Goal: Task Accomplishment & Management: Manage account settings

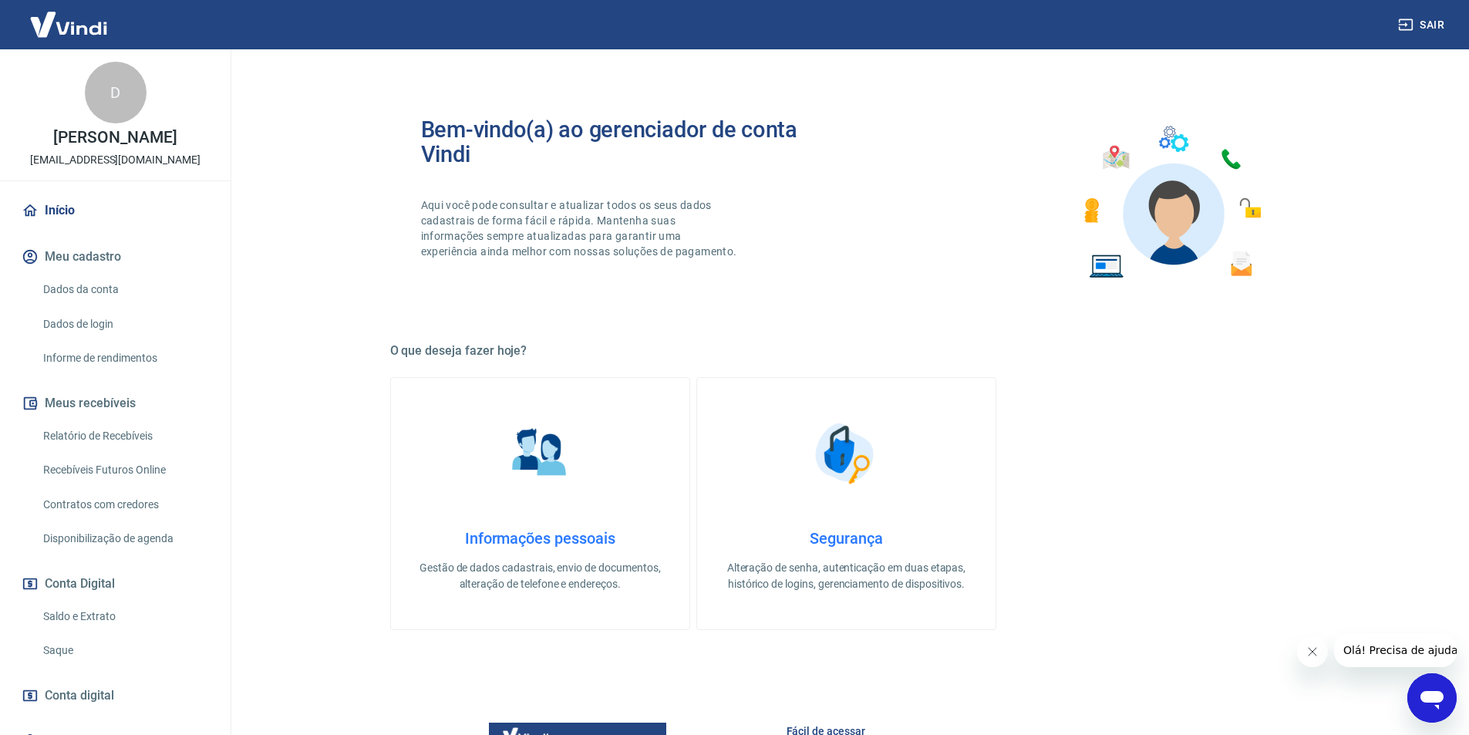
click at [56, 227] on link "Início" at bounding box center [116, 211] width 194 height 34
click at [122, 629] on link "Saldo e Extrato" at bounding box center [124, 617] width 175 height 32
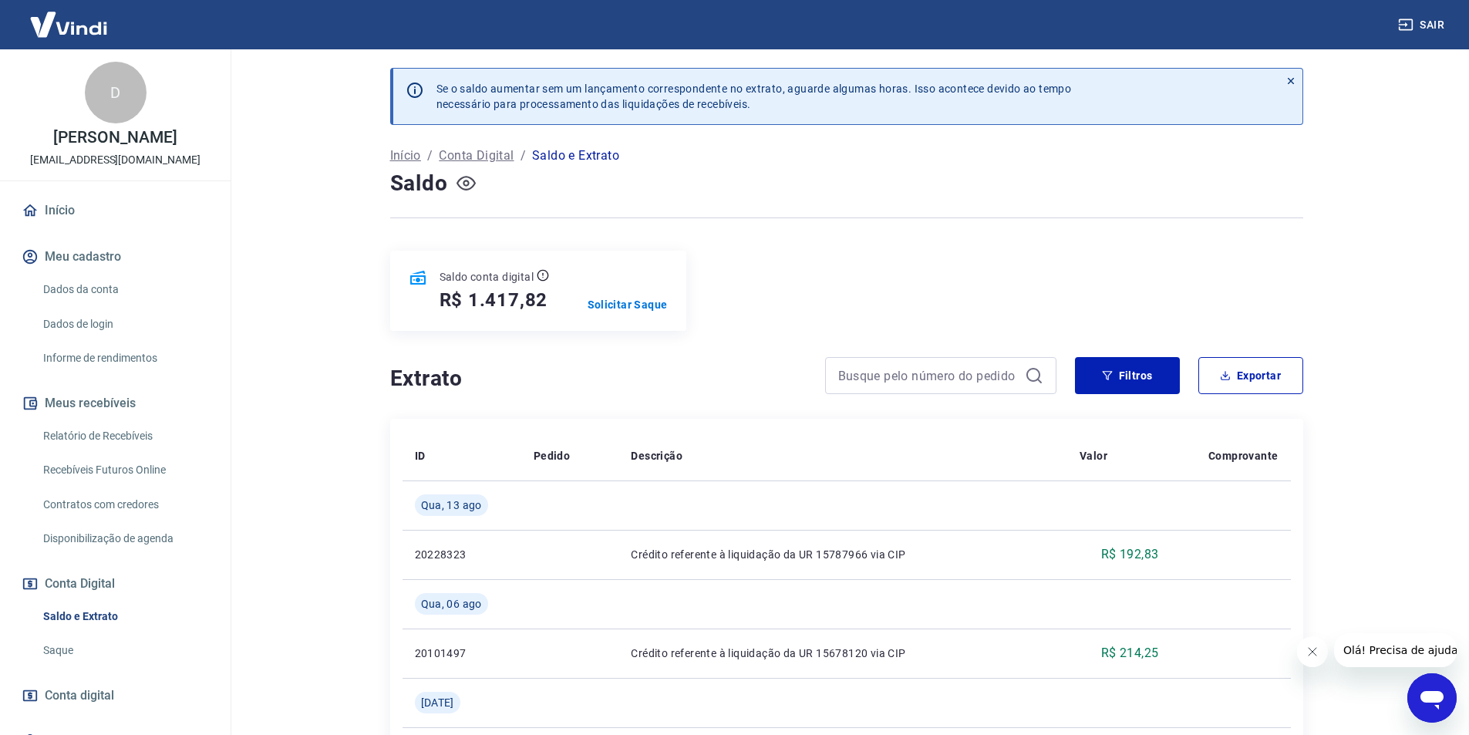
click at [464, 184] on icon "button" at bounding box center [466, 183] width 6 height 6
click at [464, 182] on icon "button" at bounding box center [465, 182] width 19 height 19
click at [143, 448] on link "Relatório de Recebíveis" at bounding box center [124, 436] width 175 height 32
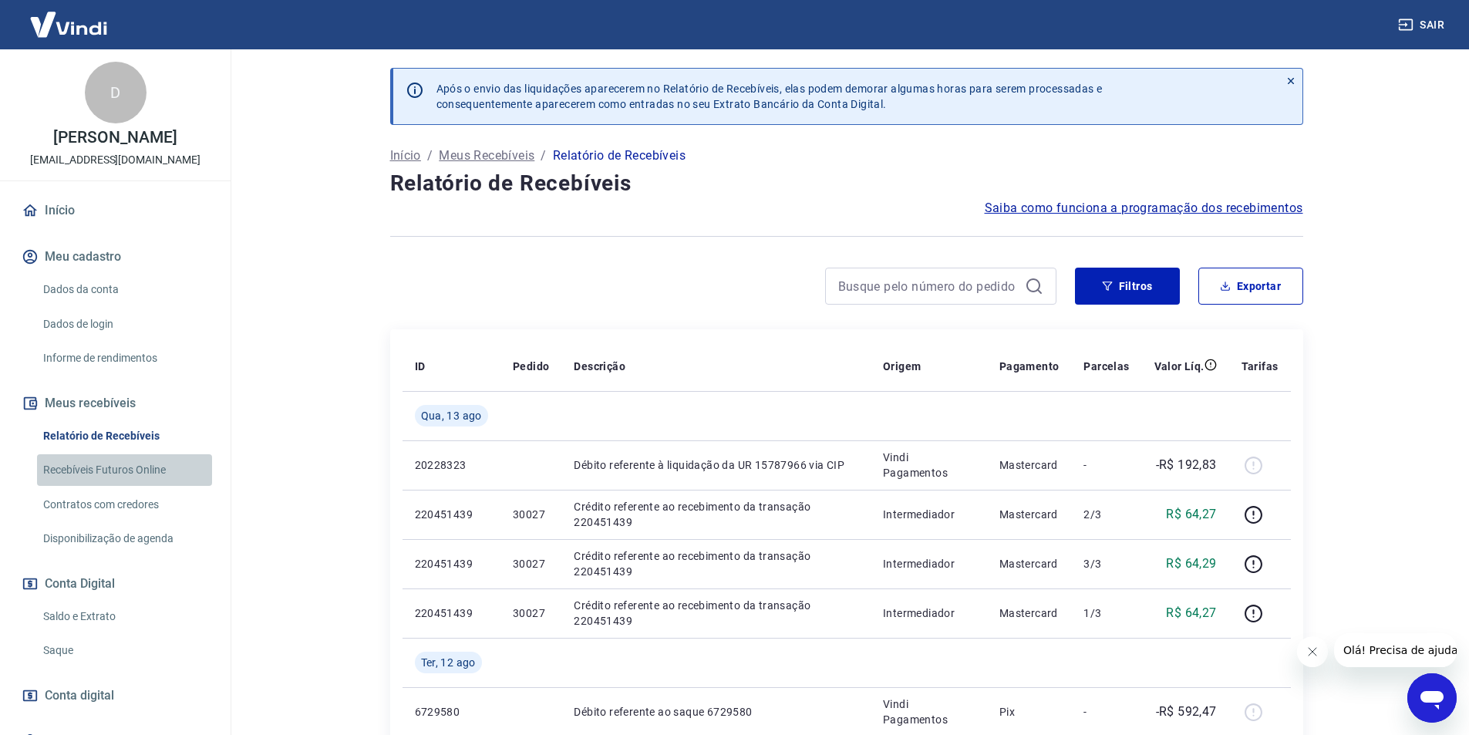
click at [147, 486] on link "Recebíveis Futuros Online" at bounding box center [124, 470] width 175 height 32
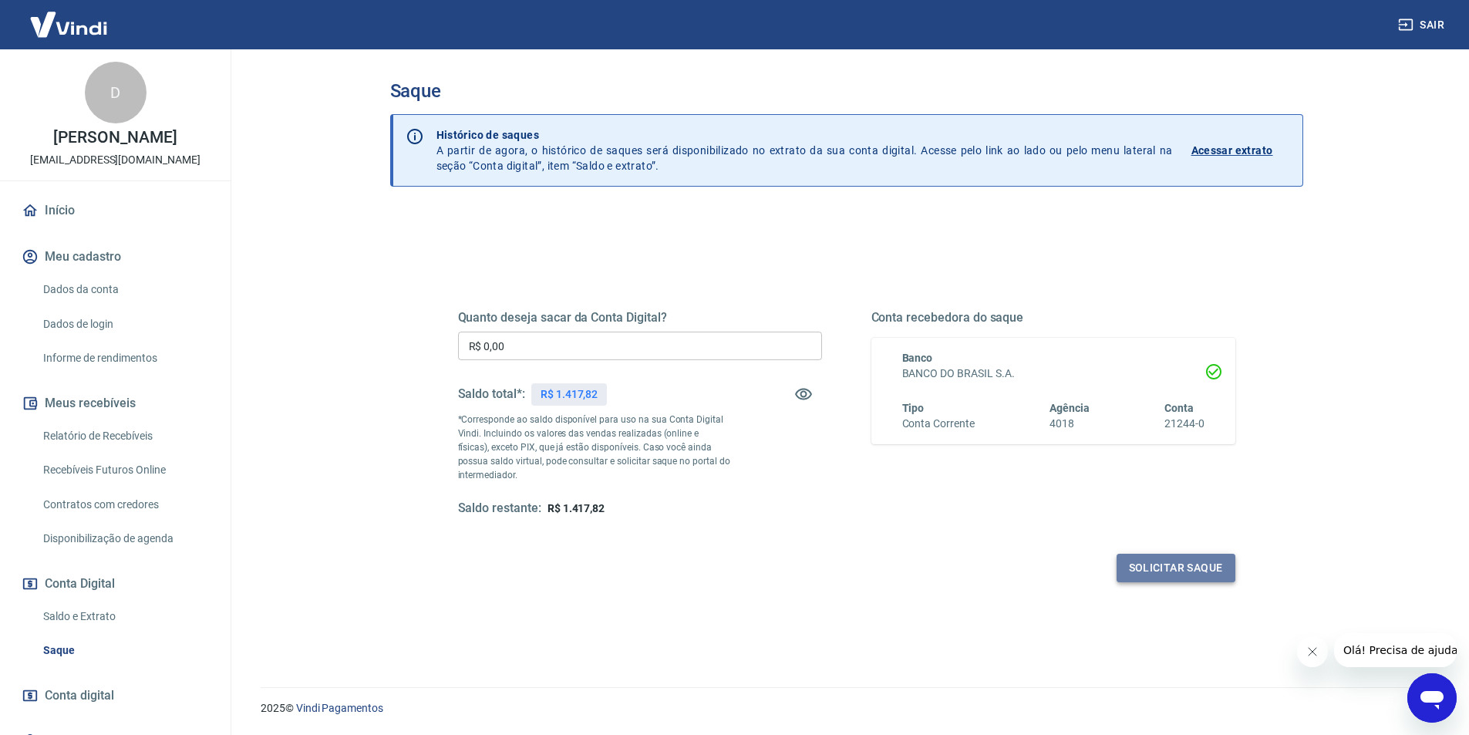
click at [1204, 564] on button "Solicitar saque" at bounding box center [1175, 568] width 119 height 29
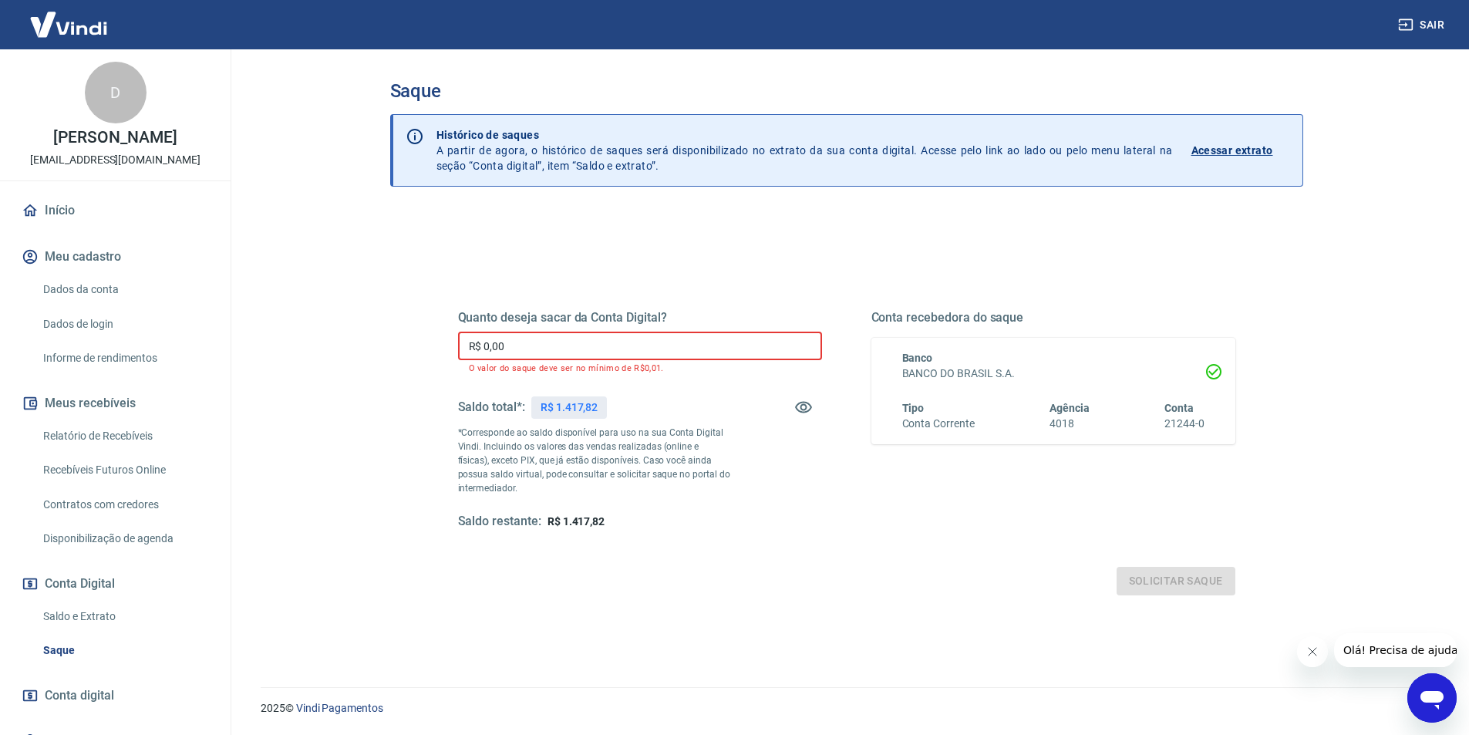
drag, startPoint x: 553, startPoint y: 339, endPoint x: 355, endPoint y: 339, distance: 197.4
click at [355, 339] on div "Saque Histórico de saques A partir de agora, o histórico de saques será disponi…" at bounding box center [846, 358] width 987 height 619
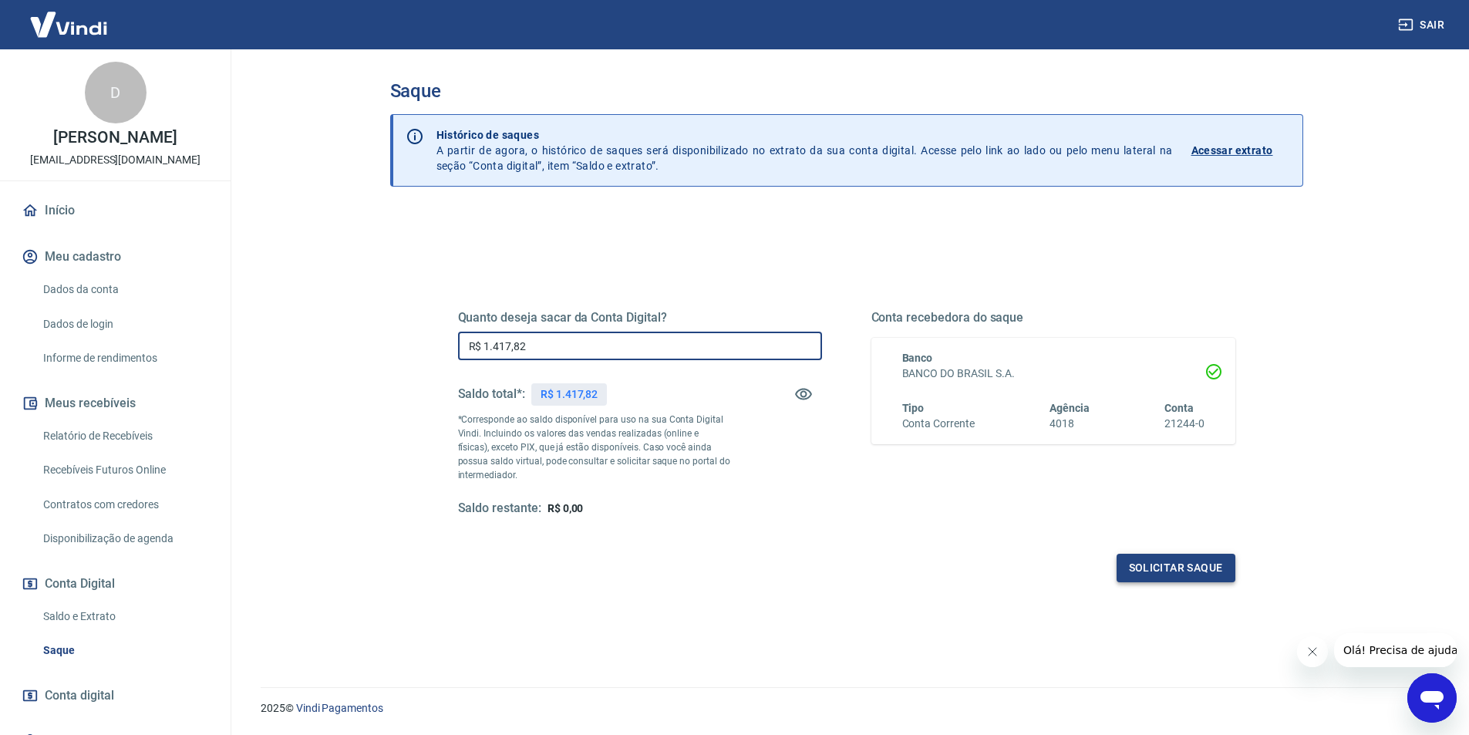
type input "R$ 1.417,82"
click at [1174, 561] on button "Solicitar saque" at bounding box center [1175, 568] width 119 height 29
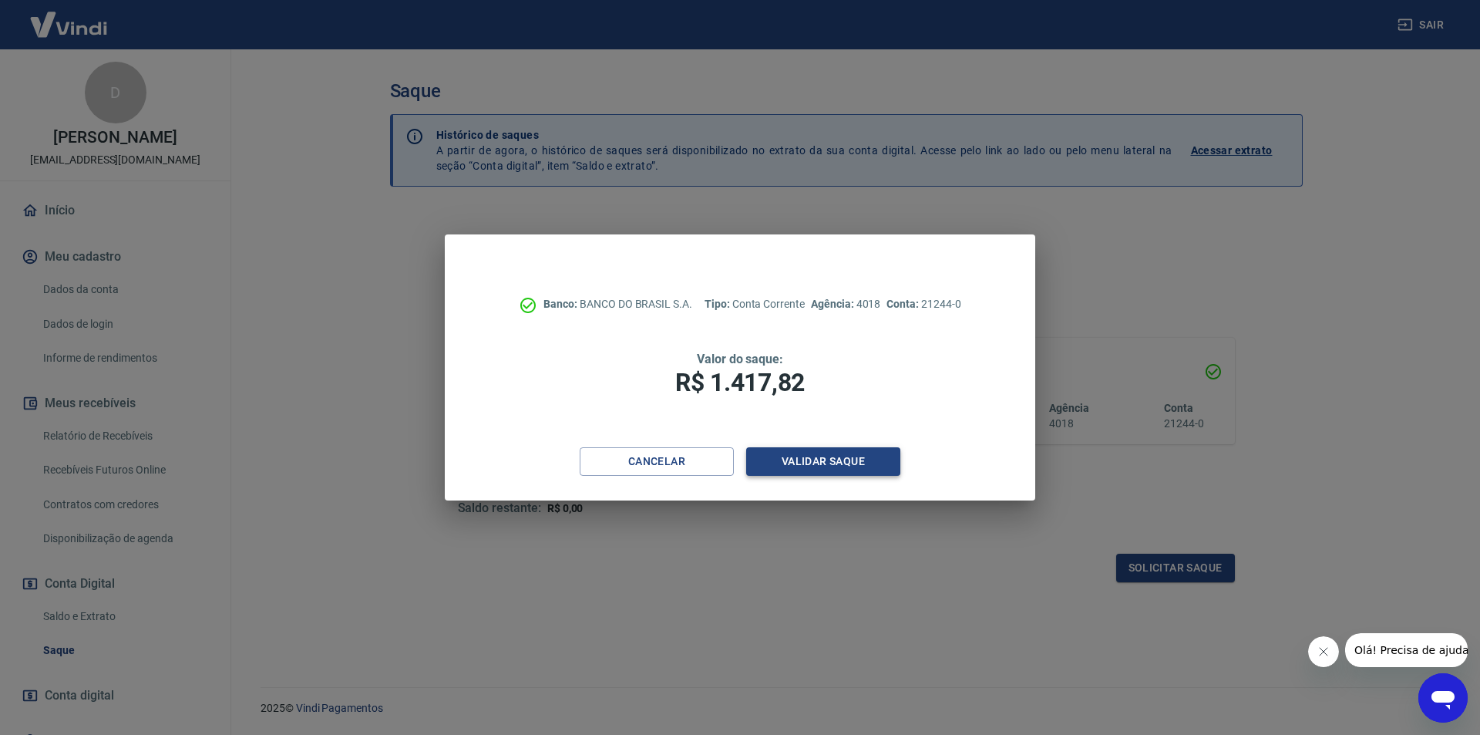
click at [817, 466] on button "Validar saque" at bounding box center [823, 461] width 154 height 29
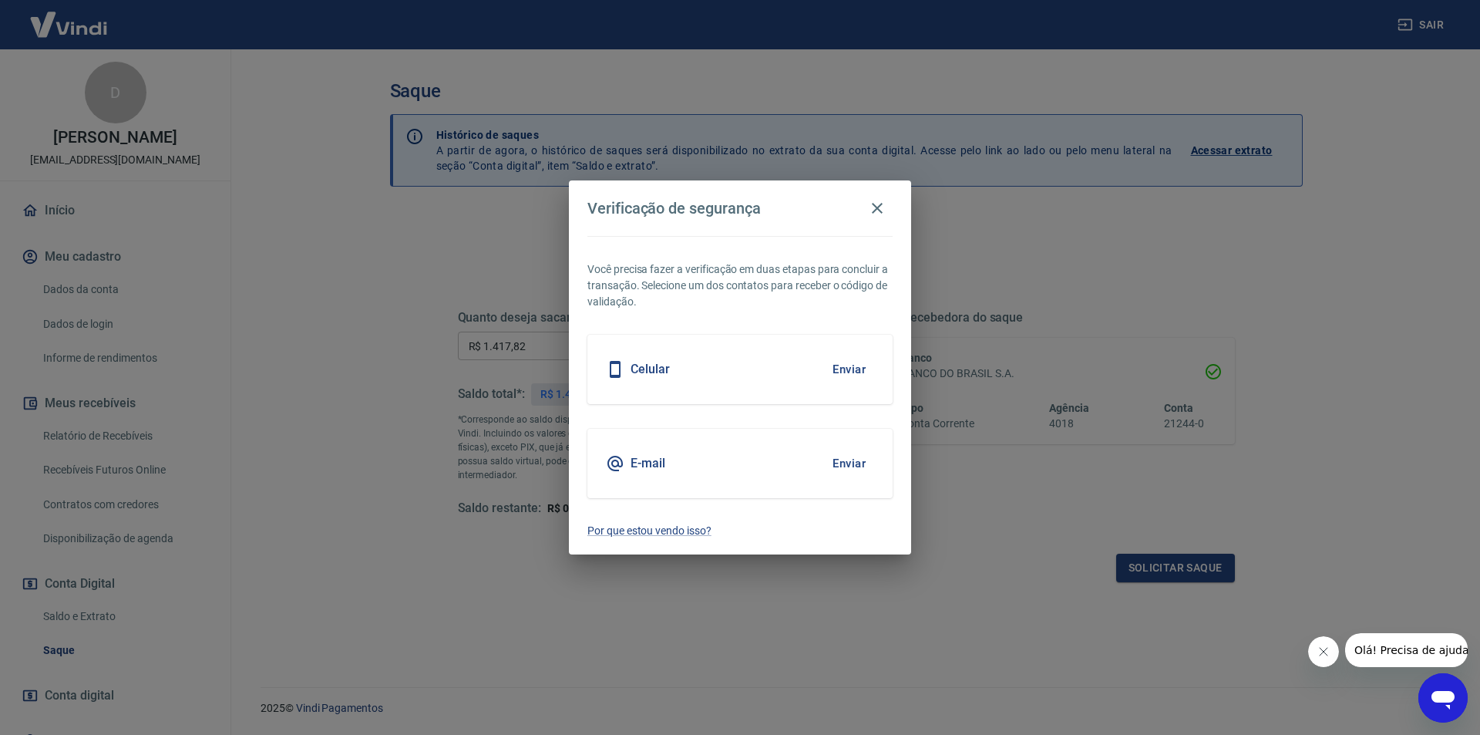
click at [850, 377] on button "Enviar" at bounding box center [849, 369] width 50 height 32
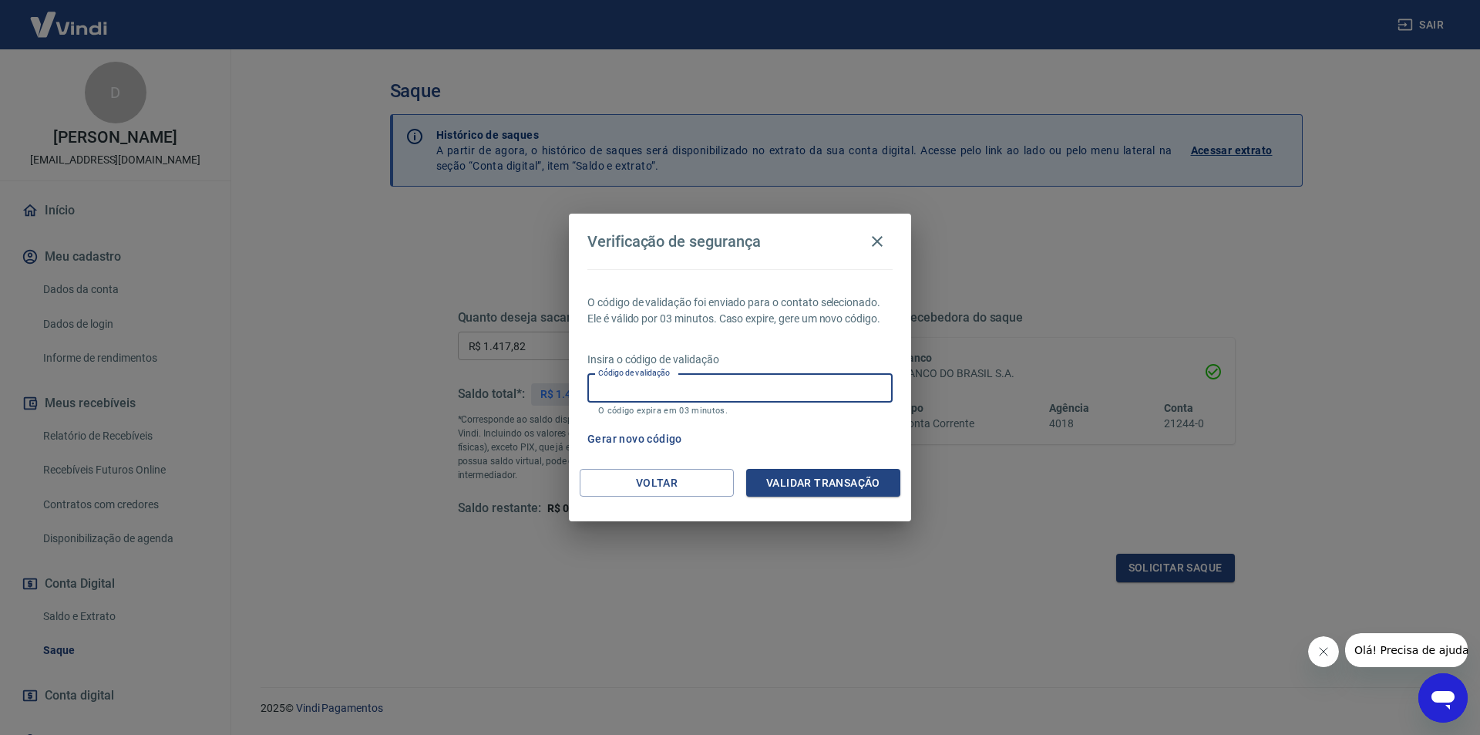
click at [736, 397] on input "Código de validação" at bounding box center [740, 388] width 305 height 29
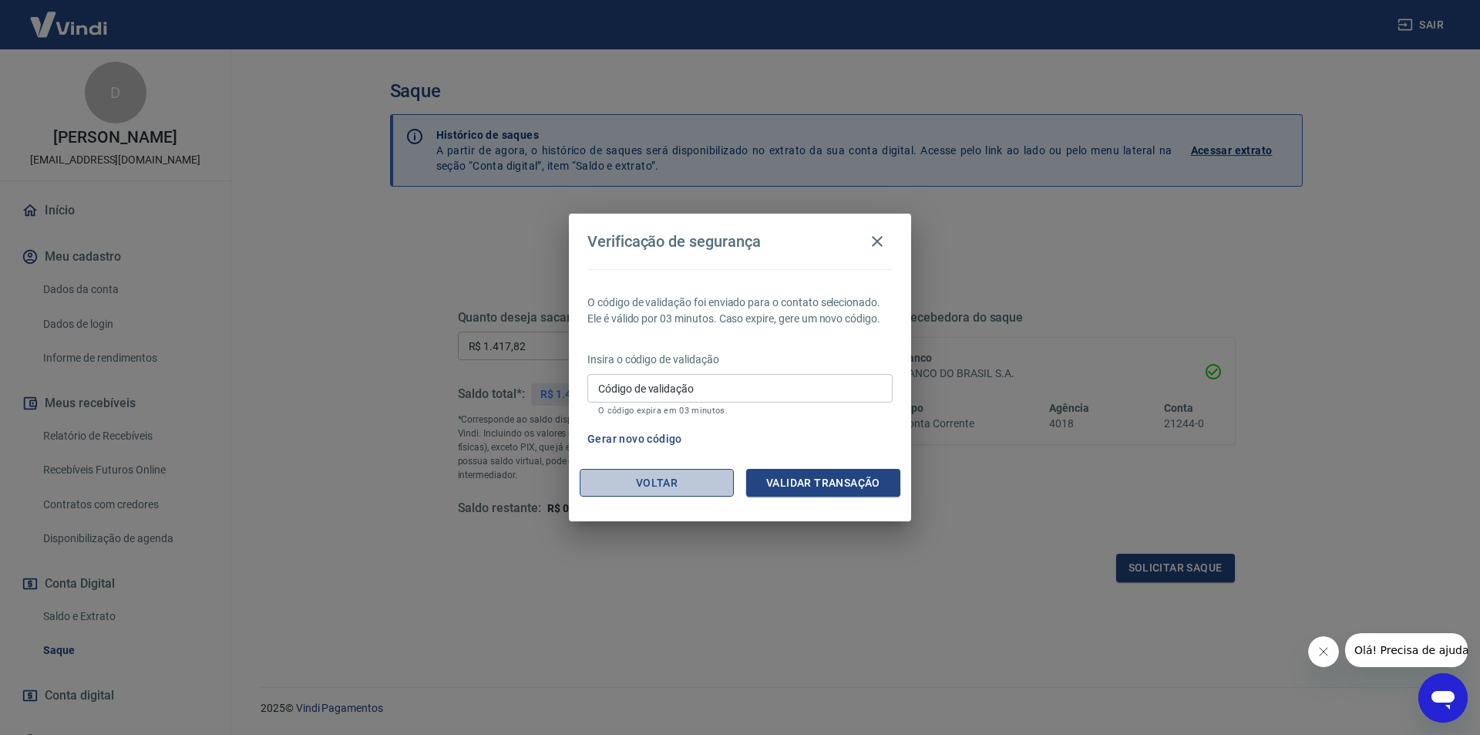
click at [699, 487] on button "Voltar" at bounding box center [657, 483] width 154 height 29
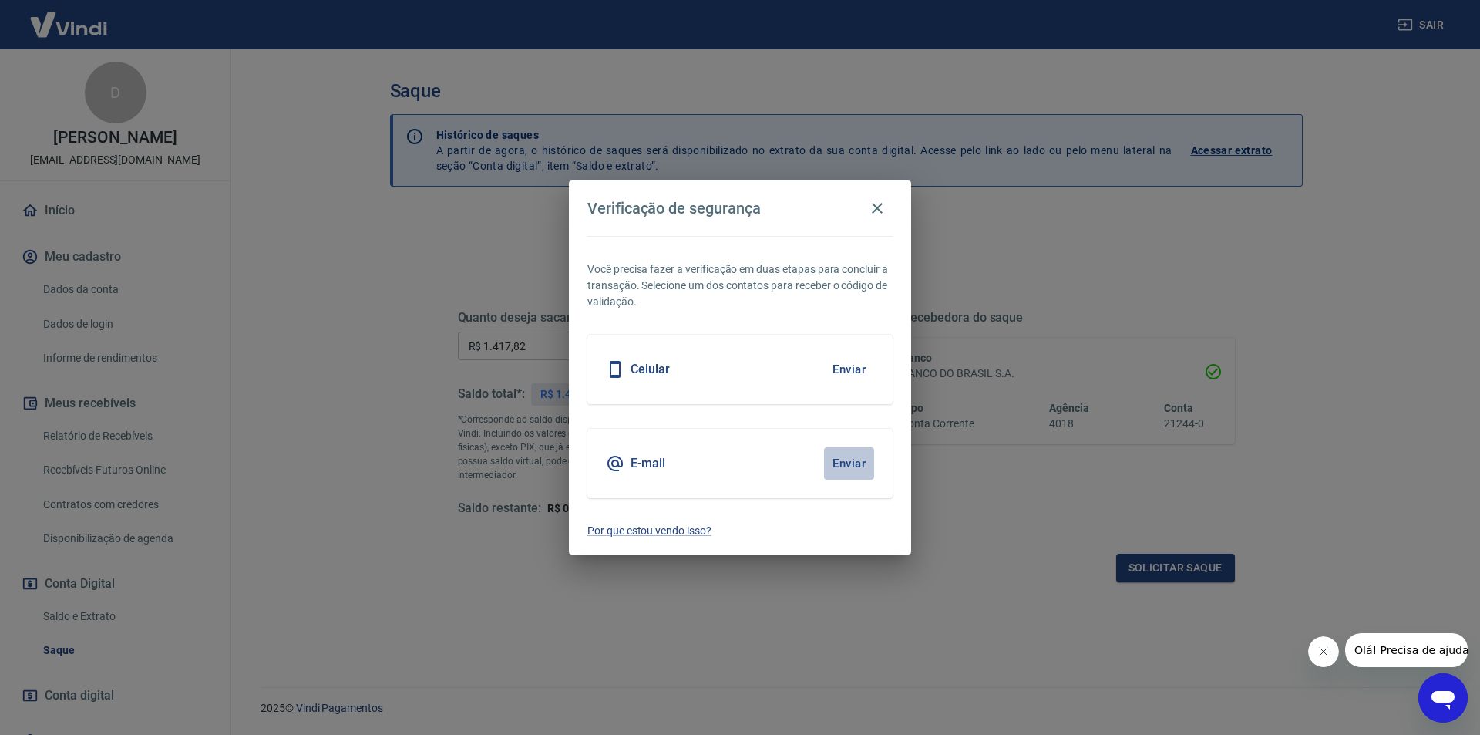
click at [835, 460] on button "Enviar" at bounding box center [849, 463] width 50 height 32
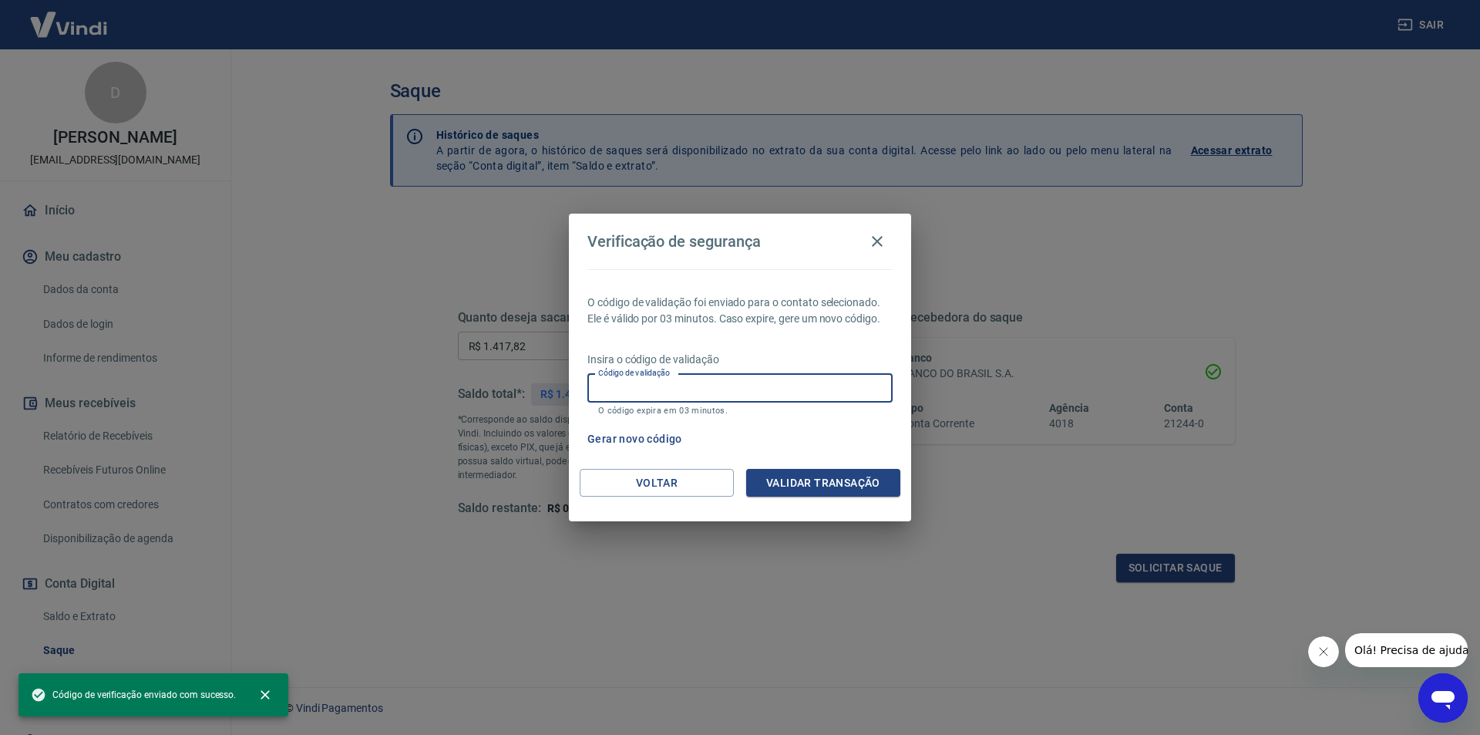
click at [689, 390] on input "Código de validação" at bounding box center [740, 388] width 305 height 29
paste input "674771"
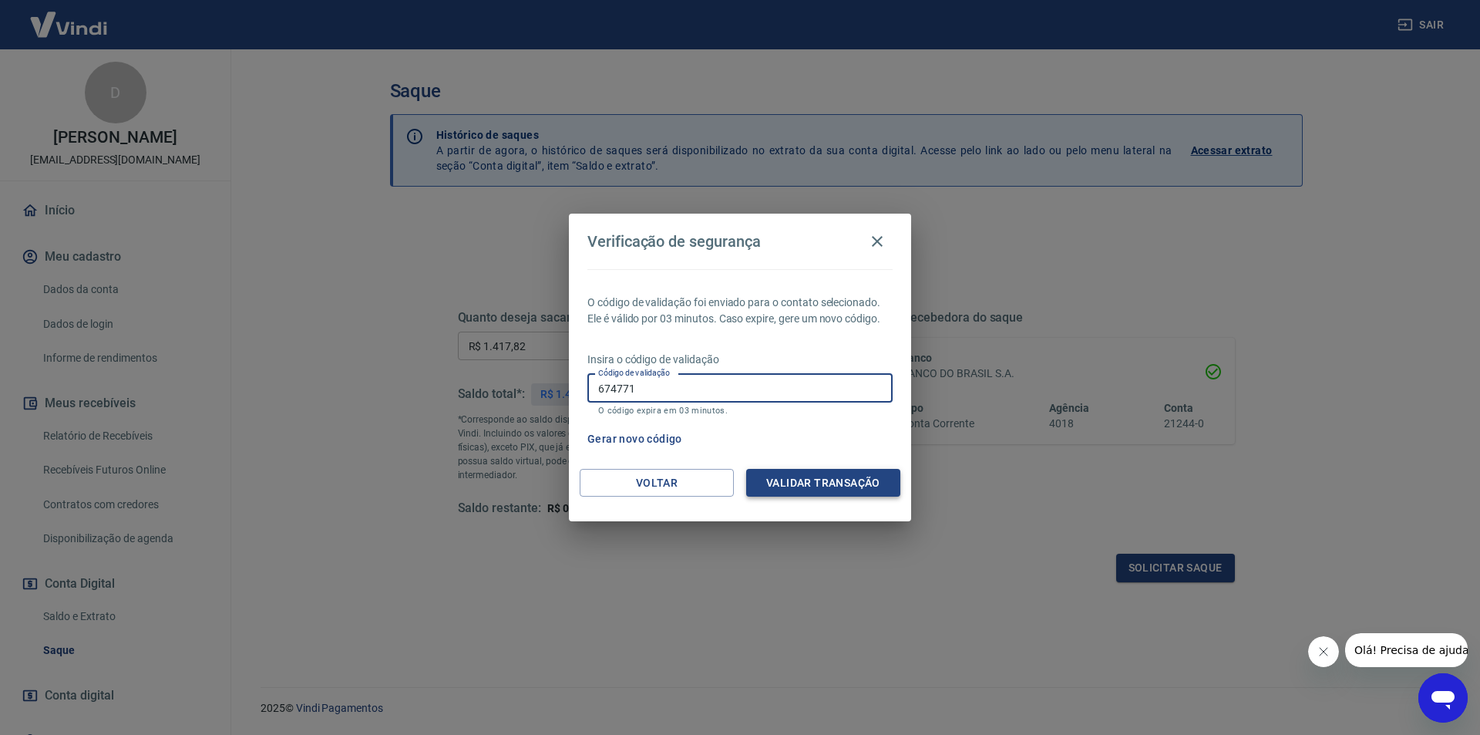
type input "674771"
click at [840, 483] on button "Validar transação" at bounding box center [823, 483] width 154 height 29
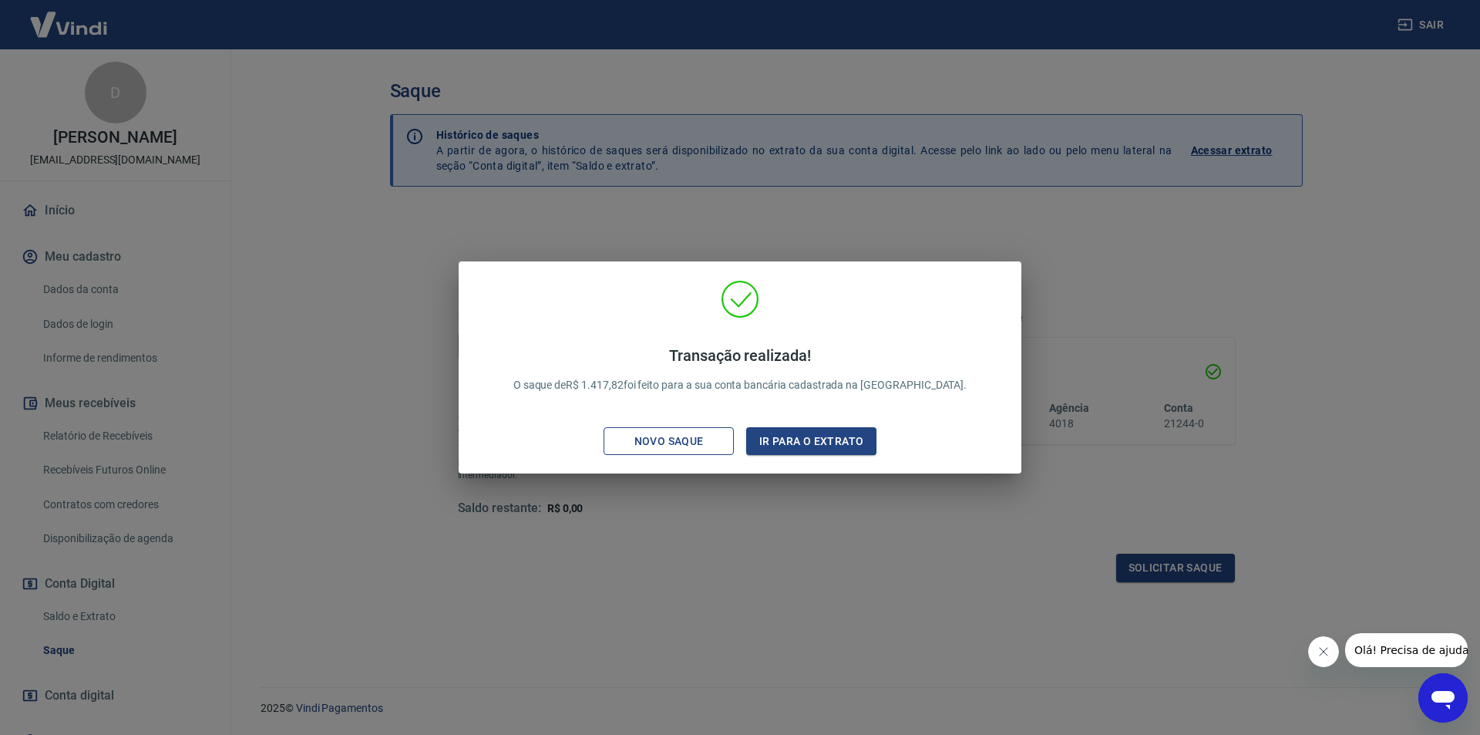
click at [664, 439] on div "Novo saque" at bounding box center [669, 441] width 106 height 19
